Goal: Navigation & Orientation: Find specific page/section

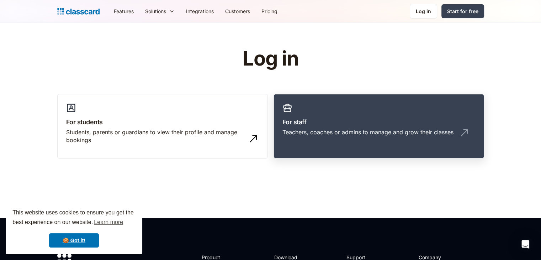
click at [322, 131] on div "Teachers, coaches or admins to manage and grow their classes" at bounding box center [367, 132] width 171 height 8
